Goal: Task Accomplishment & Management: Manage account settings

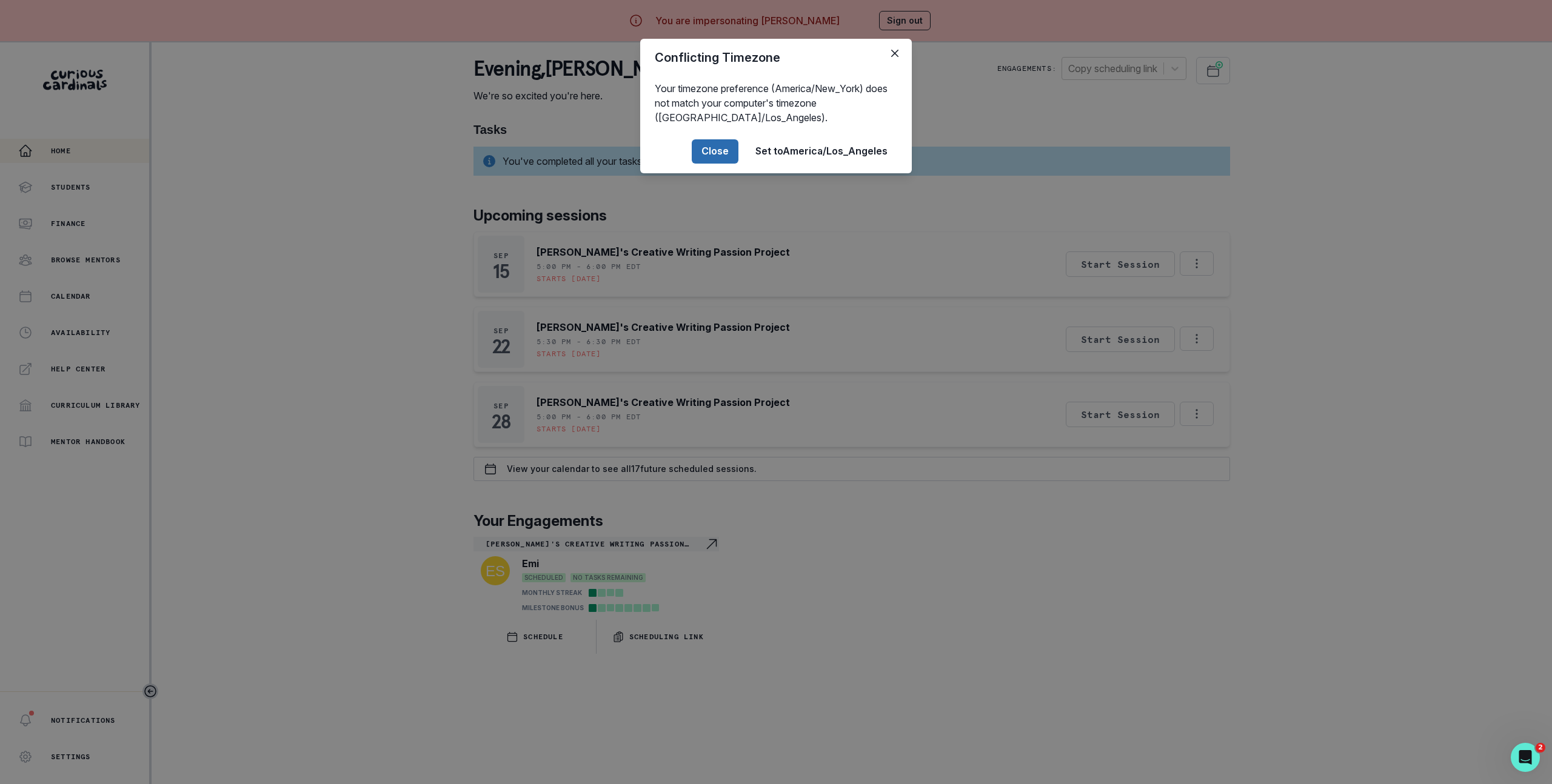
click at [714, 159] on button "Close" at bounding box center [715, 151] width 46 height 24
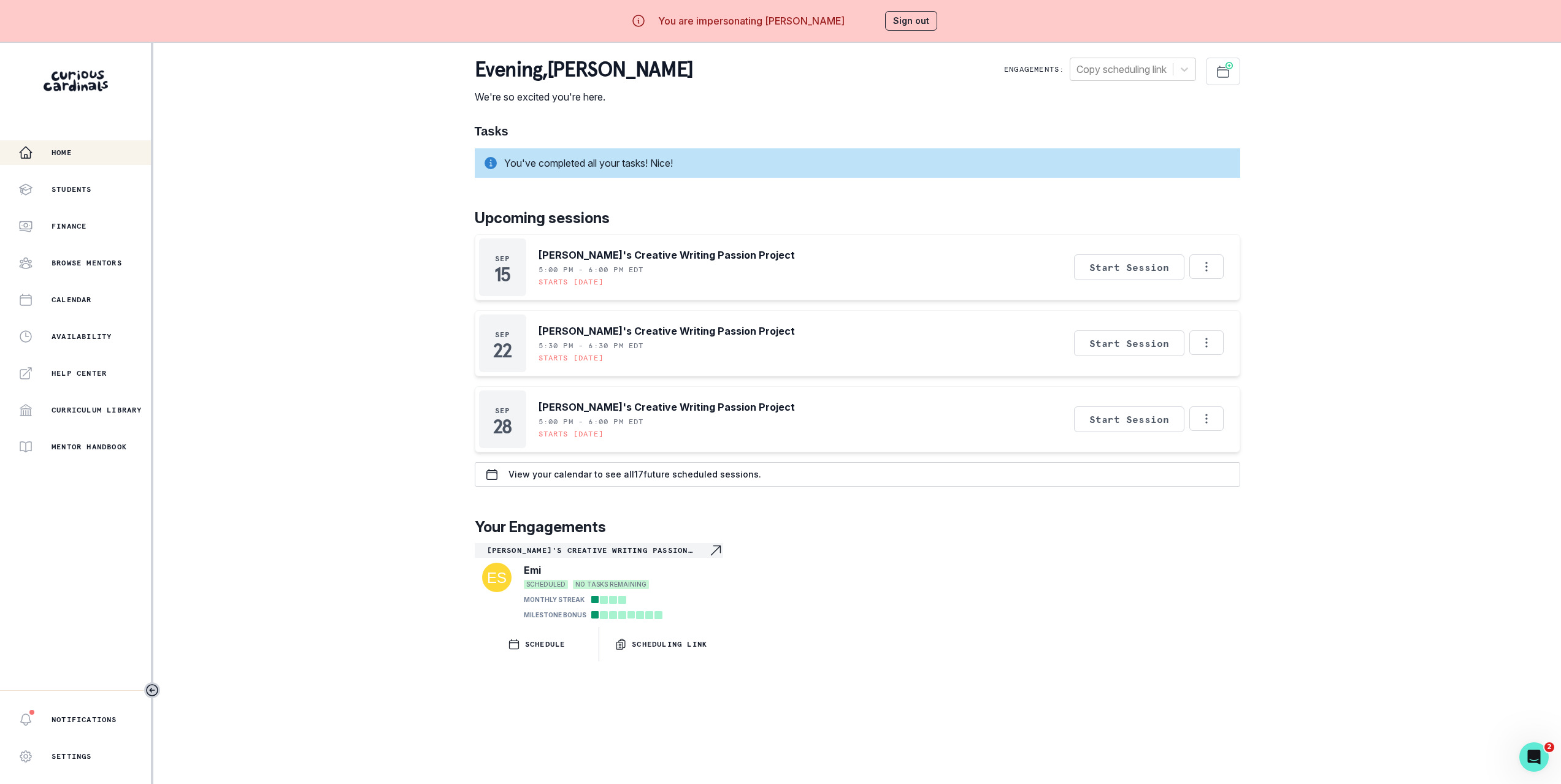
click at [757, 207] on div "Tasks You've completed all your tasks! Nice! Upcoming sessions [DATE] [PERSON_N…" at bounding box center [857, 392] width 766 height 538
click at [568, 253] on p "[PERSON_NAME]'s Creative Writing Passion Project" at bounding box center [666, 255] width 256 height 15
click at [768, 243] on div "[DATE] [PERSON_NAME]'s Creative Writing Passion Project 5:00 PM - 6:00 PM EDT S…" at bounding box center [857, 267] width 766 height 66
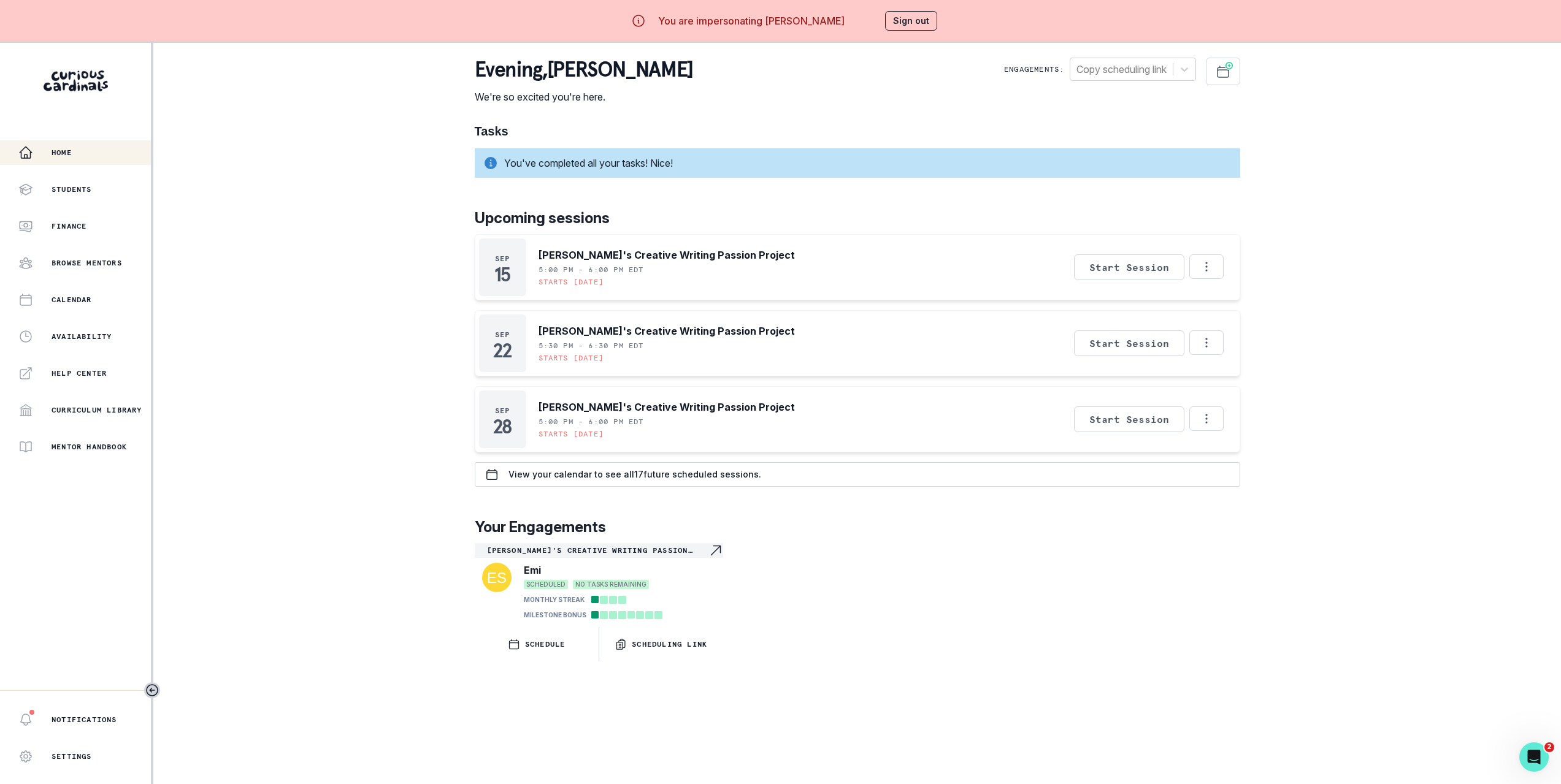
click at [357, 290] on div "Home Students Finance Browse Mentors Calendar Availability Help Center Curricul…" at bounding box center [780, 434] width 1561 height 784
click at [549, 256] on p "[PERSON_NAME]'s Creative Writing Passion Project" at bounding box center [666, 255] width 256 height 15
click at [861, 254] on div "[DATE] [PERSON_NAME]'s Creative Writing Passion Project 5:00 PM - 6:00 PM EDT S…" at bounding box center [857, 267] width 766 height 66
click at [95, 186] on div "Students" at bounding box center [85, 190] width 132 height 15
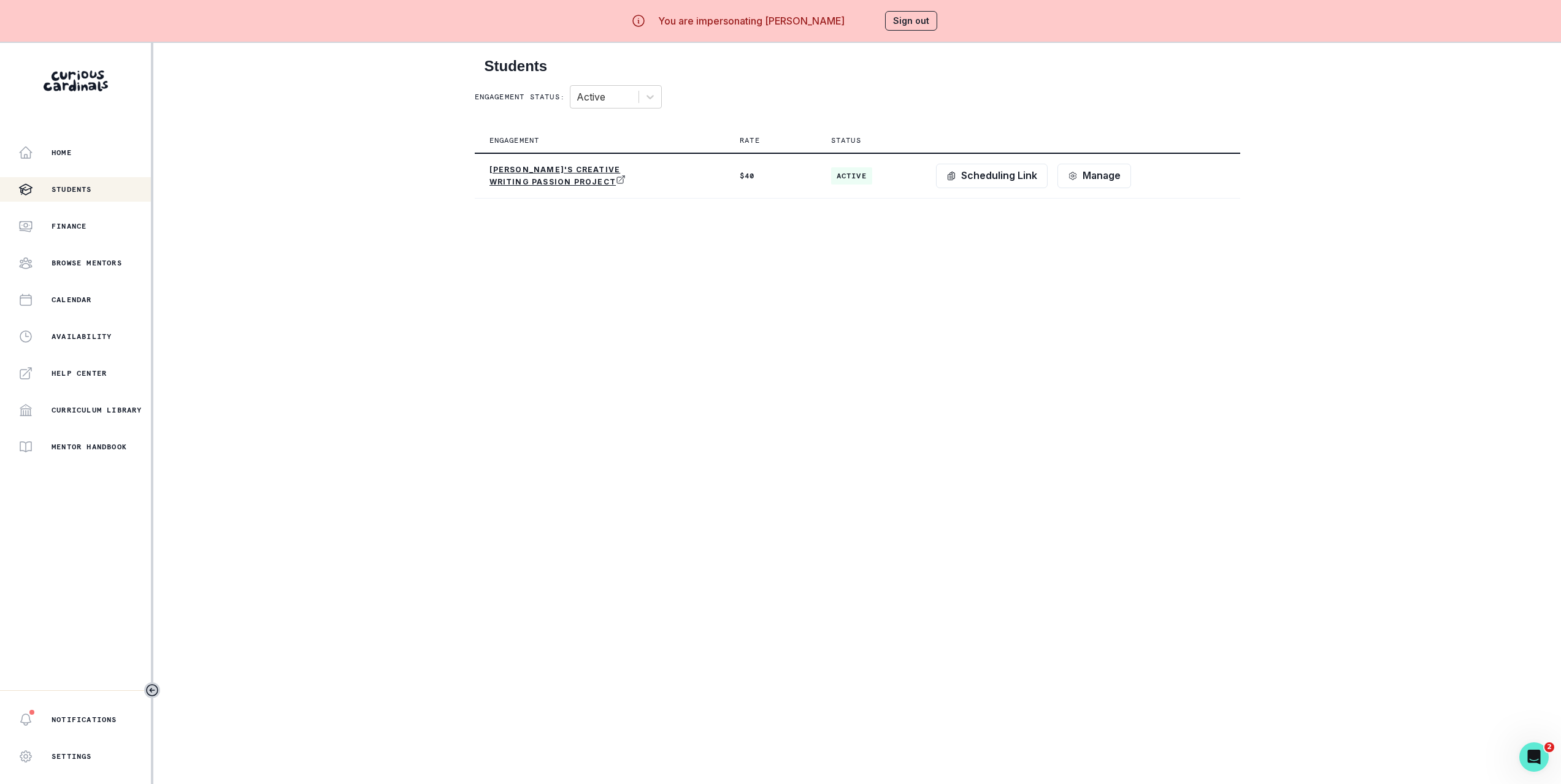
drag, startPoint x: 894, startPoint y: 254, endPoint x: 967, endPoint y: 213, distance: 83.7
click at [895, 254] on main "Students Engagement status: Active Engagement Rate Status Emi's Creative Writin…" at bounding box center [857, 434] width 785 height 784
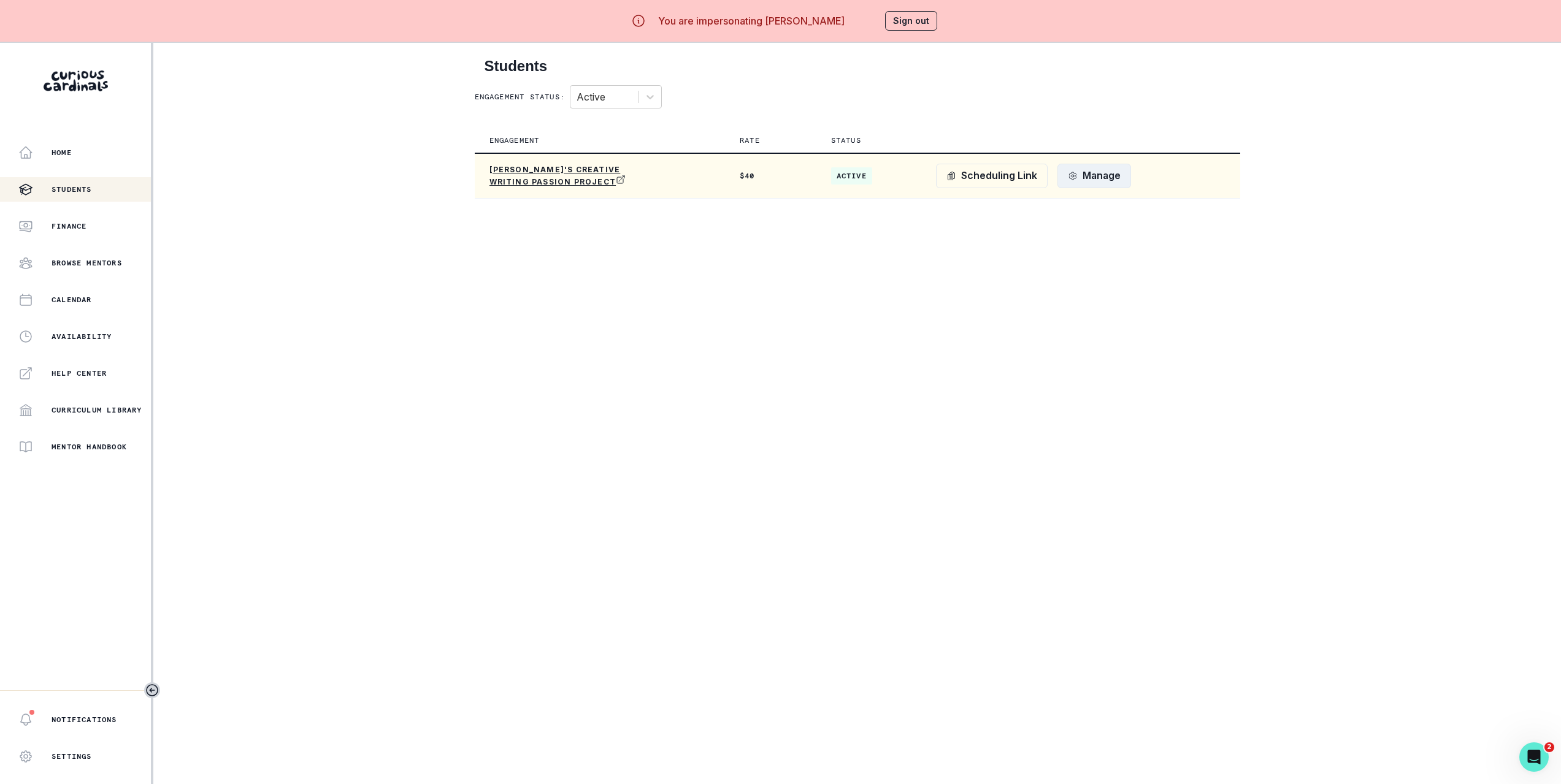
click at [1094, 167] on button "Manage" at bounding box center [1094, 176] width 74 height 24
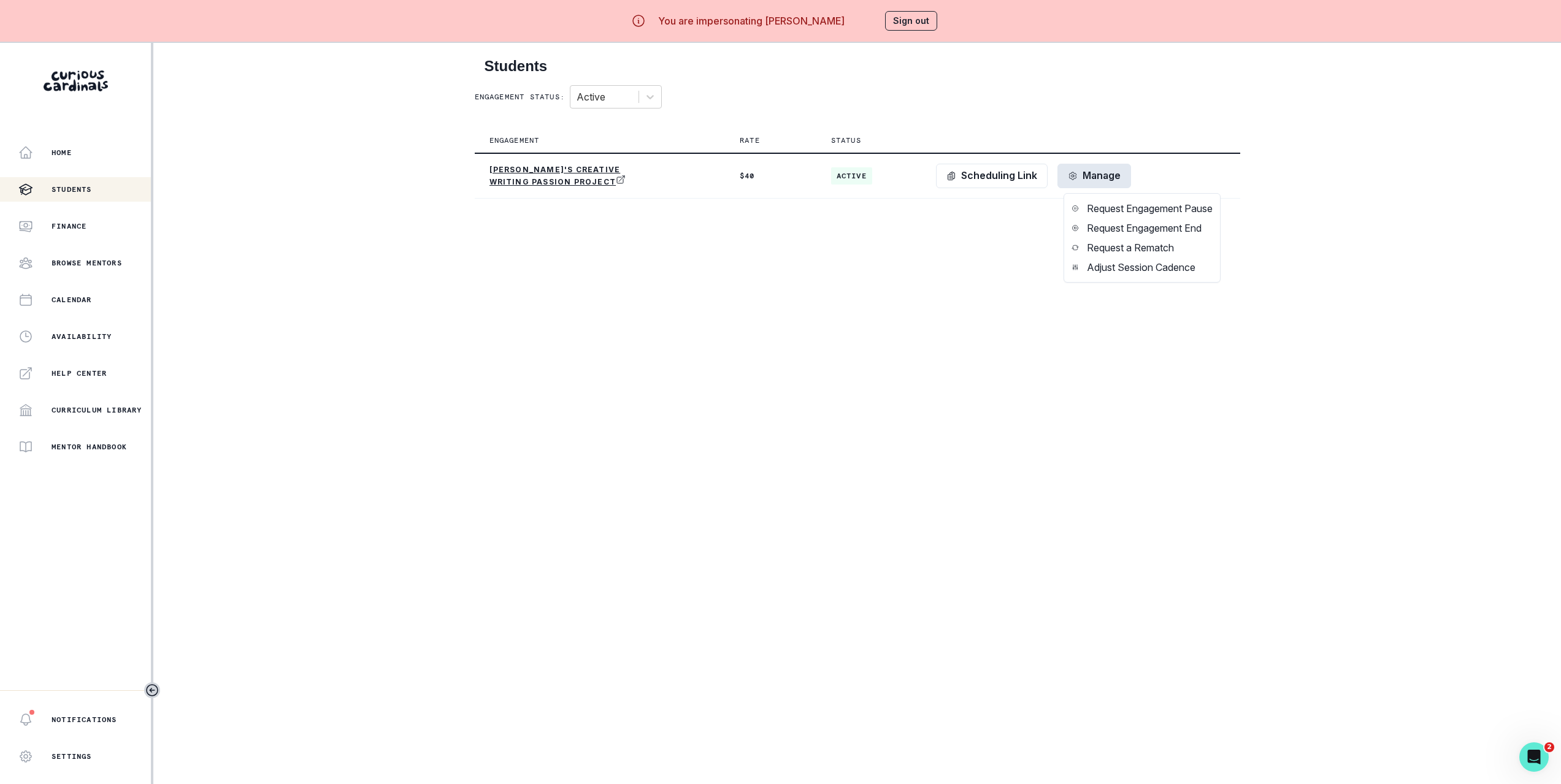
click at [960, 302] on main "Students Engagement status: Active Engagement Rate Status Emi's Creative Writin…" at bounding box center [857, 434] width 785 height 784
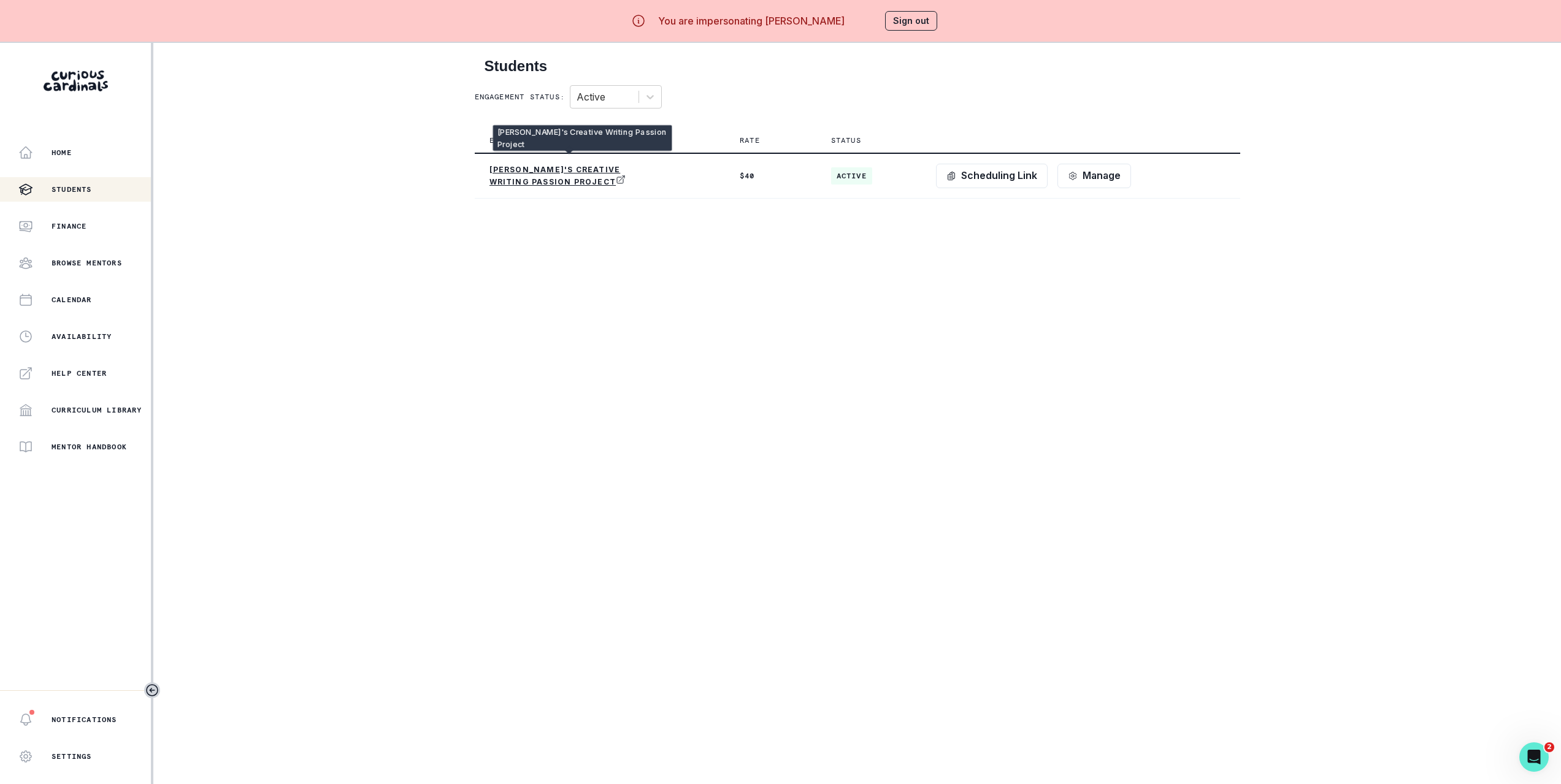
click at [264, 258] on div "Home Students Finance Browse Mentors Calendar Availability Help Center Curricul…" at bounding box center [780, 434] width 1561 height 784
click at [74, 156] on div "Home" at bounding box center [85, 153] width 132 height 15
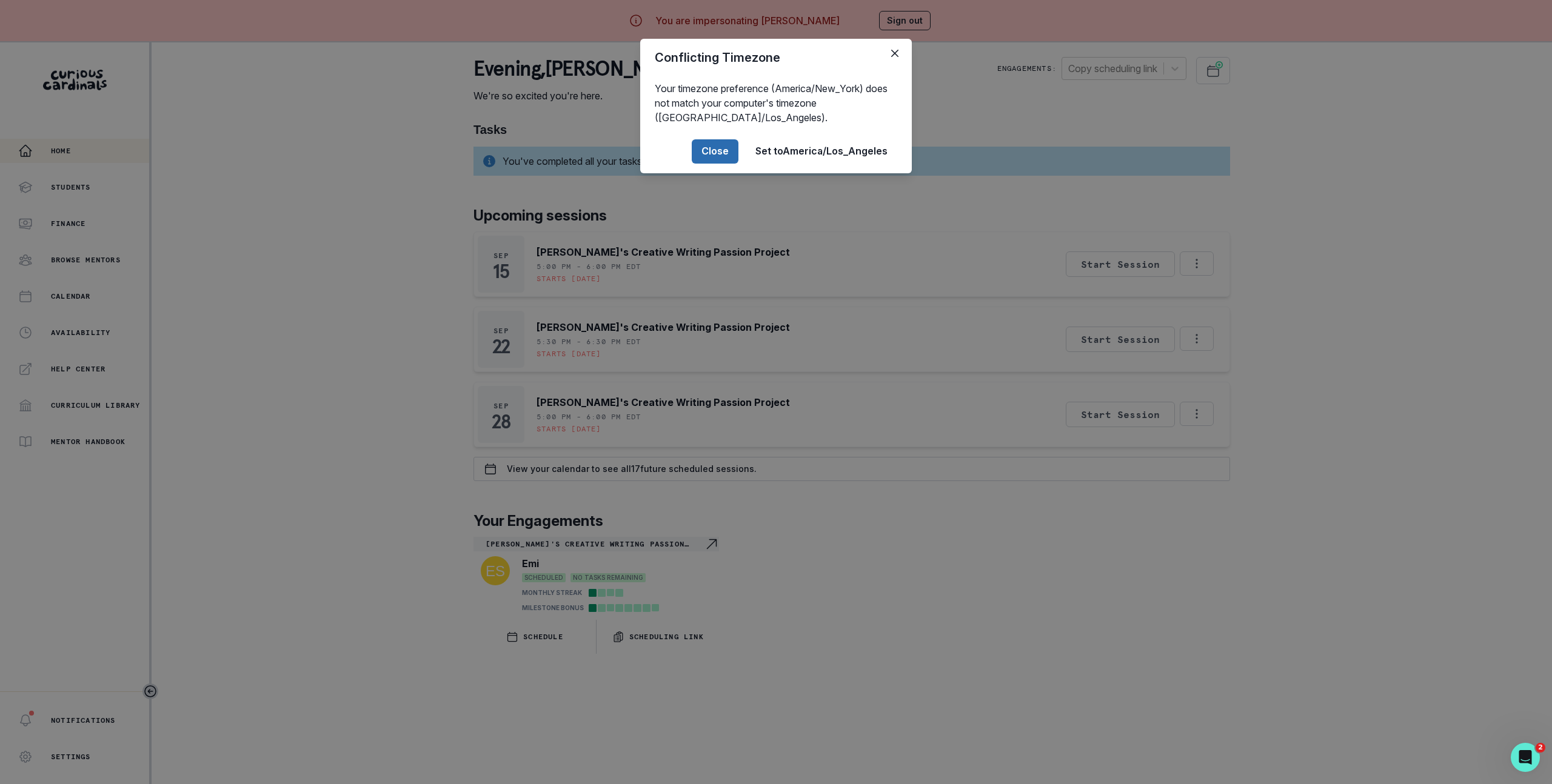
click at [716, 151] on button "Close" at bounding box center [715, 151] width 46 height 24
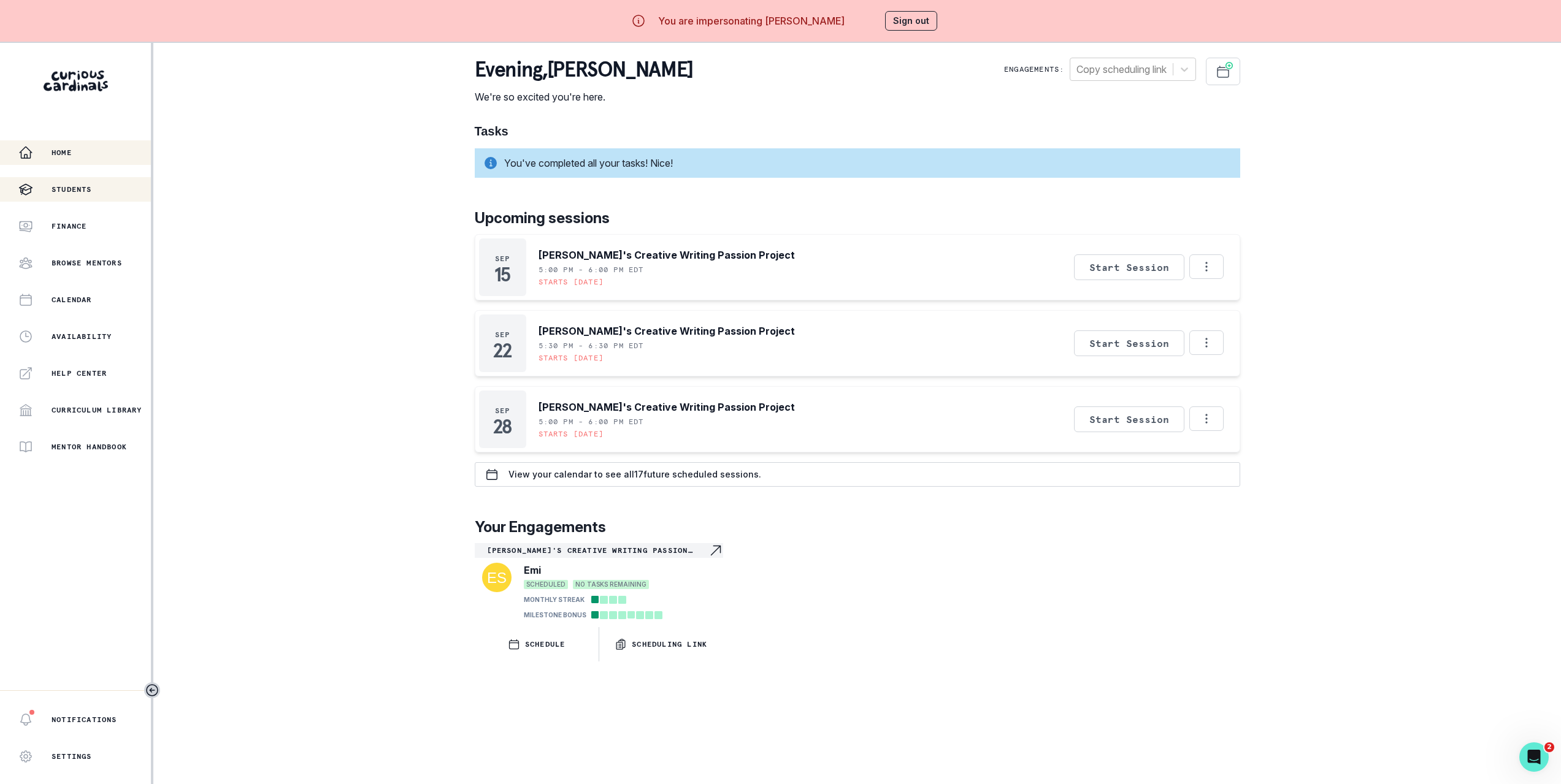
click at [65, 192] on p "Students" at bounding box center [72, 190] width 40 height 10
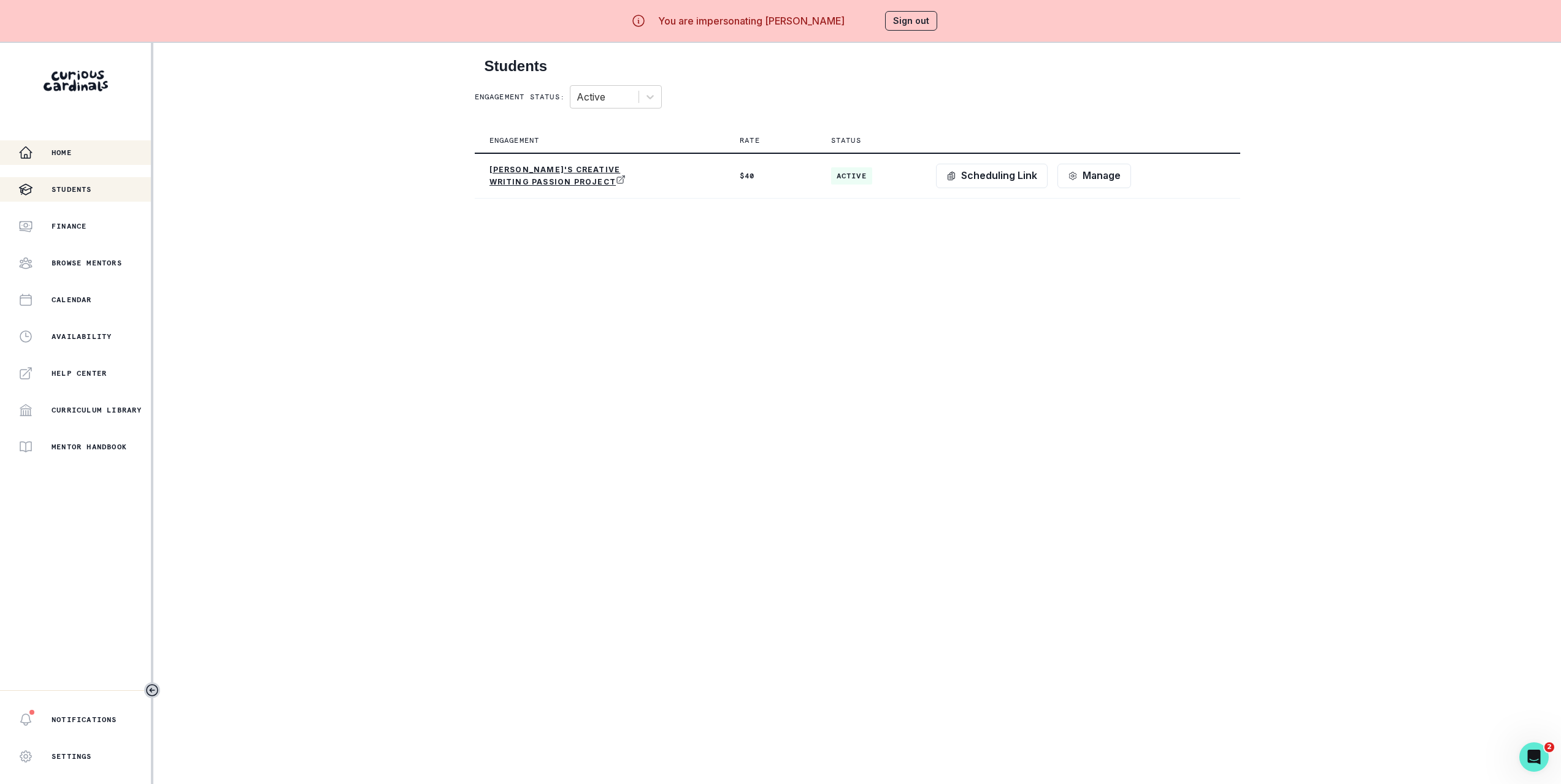
click at [74, 160] on button "Home" at bounding box center [75, 152] width 151 height 24
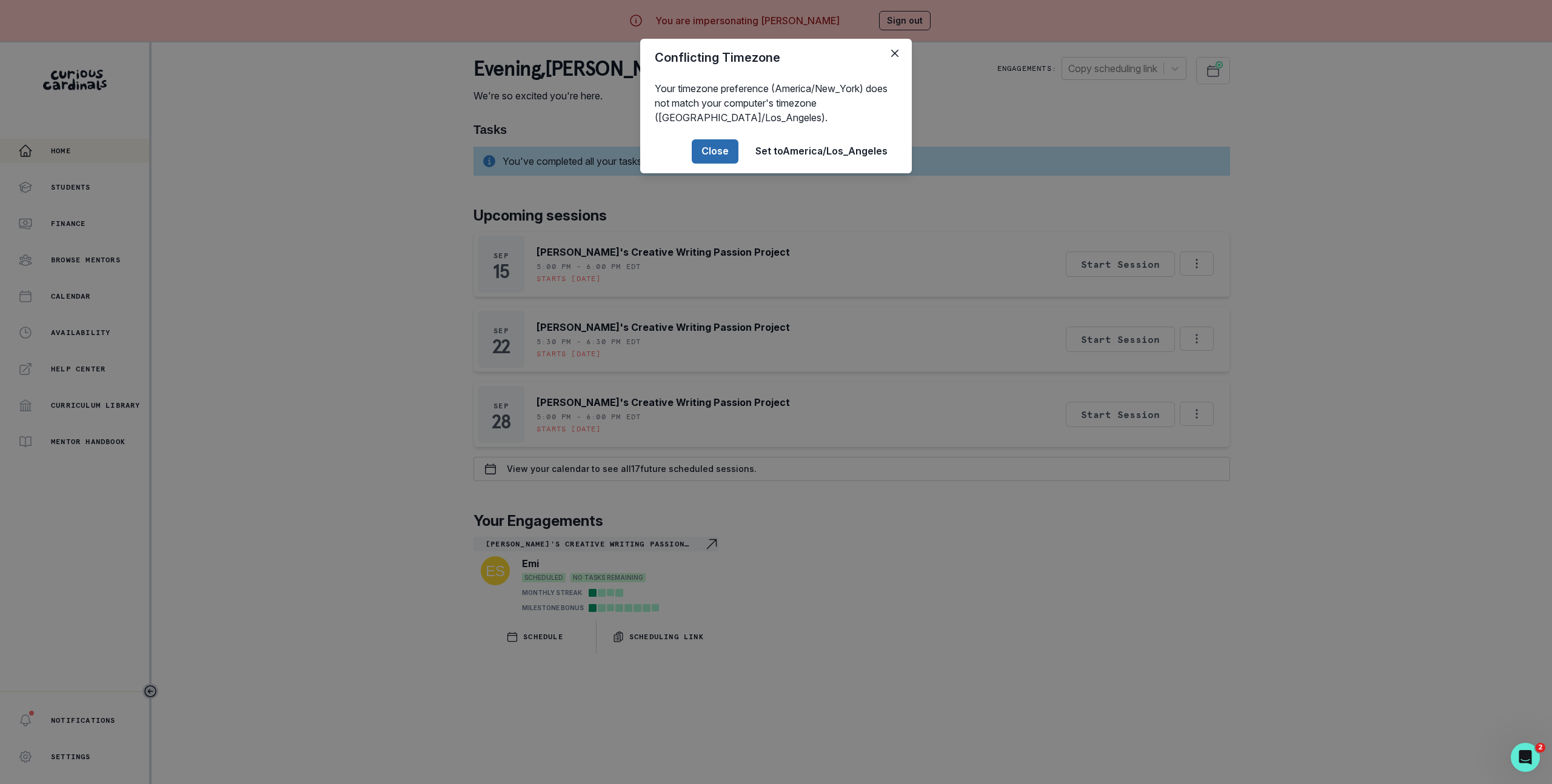
click at [723, 151] on button "Close" at bounding box center [715, 151] width 46 height 24
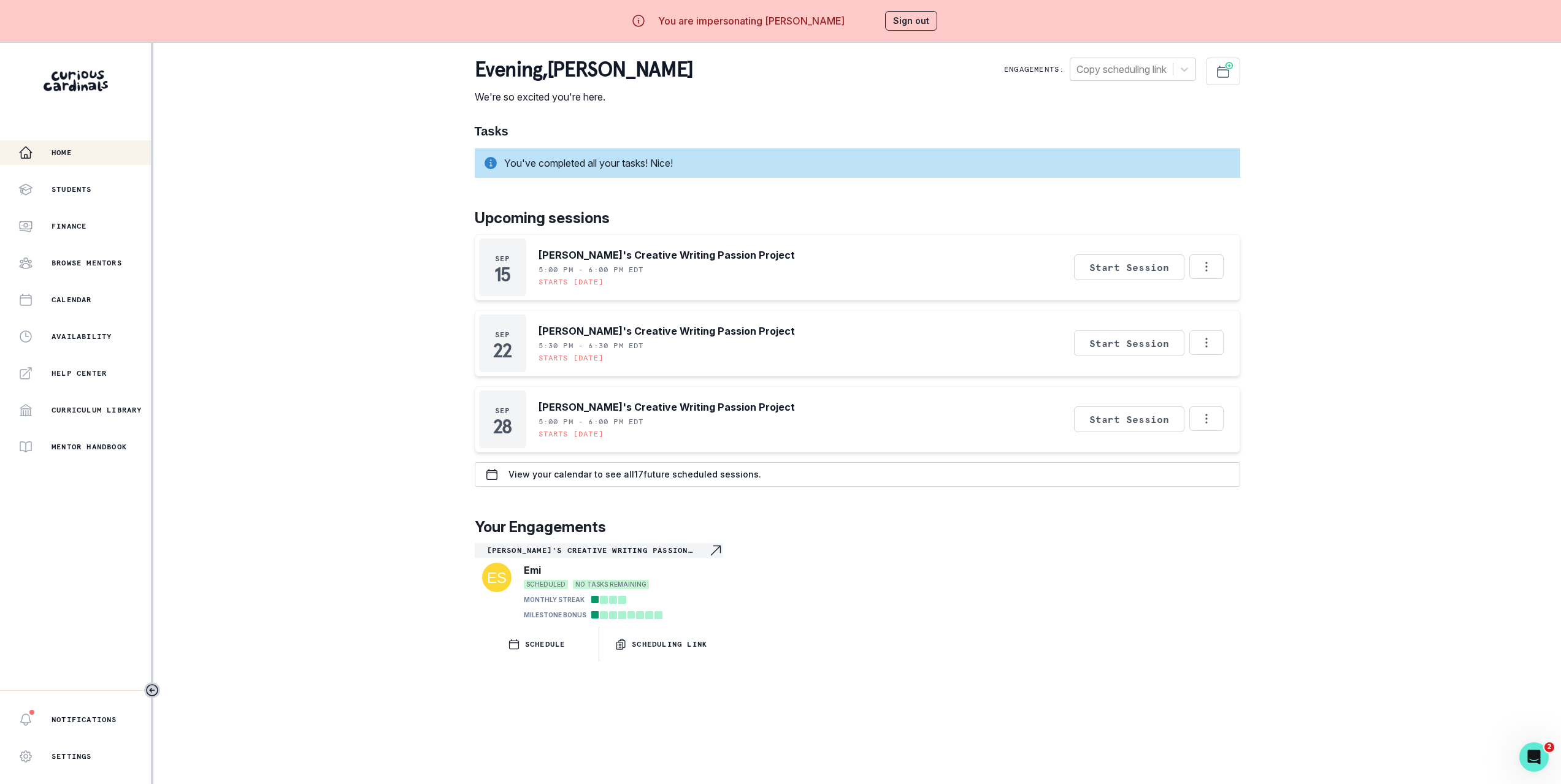
click at [931, 17] on button "Sign out" at bounding box center [911, 20] width 52 height 19
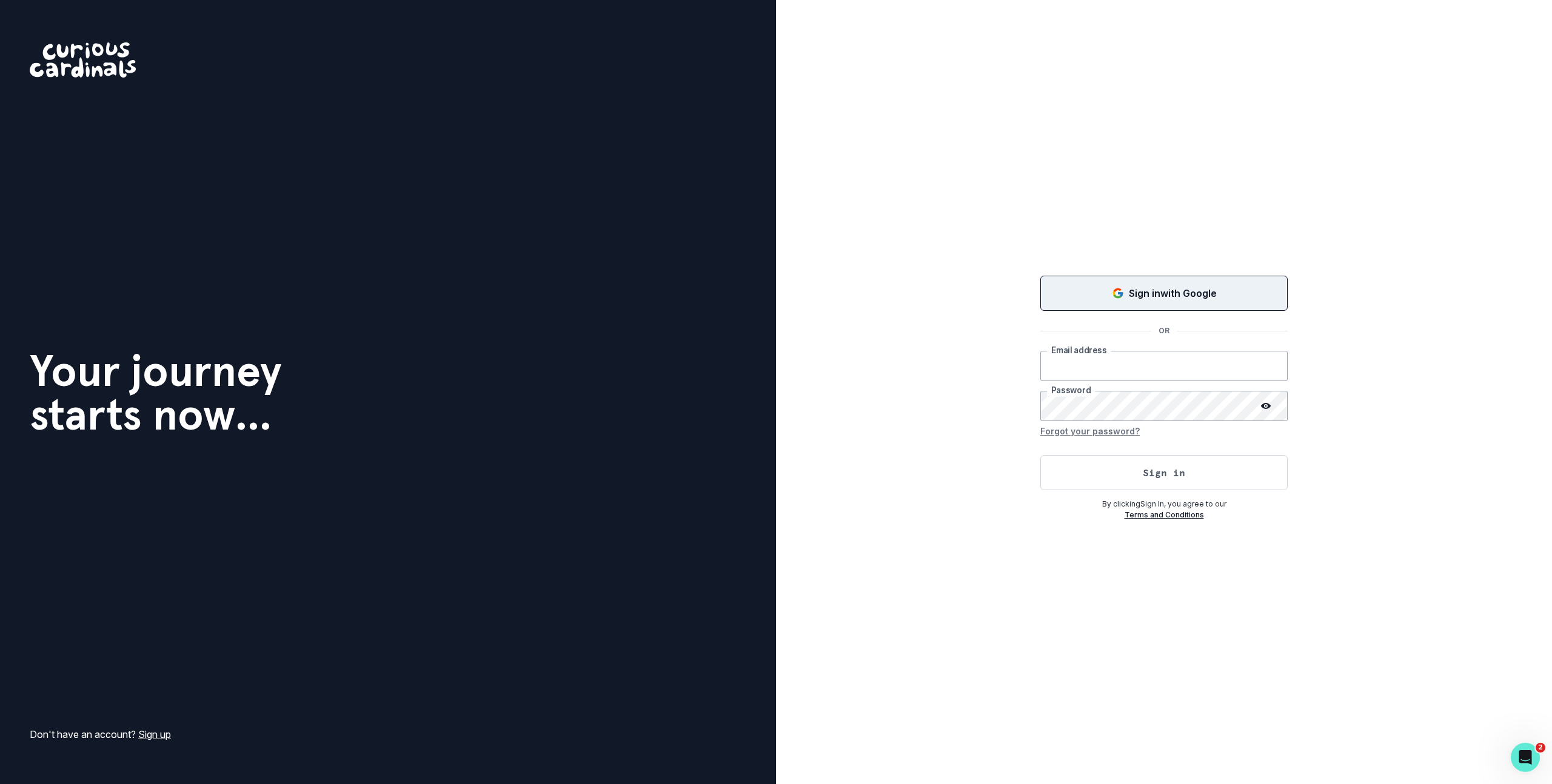
type input "[PERSON_NAME][EMAIL_ADDRESS][DOMAIN_NAME]"
click at [1154, 304] on button "Sign in with Google" at bounding box center [1164, 293] width 247 height 36
